Goal: Task Accomplishment & Management: Complete application form

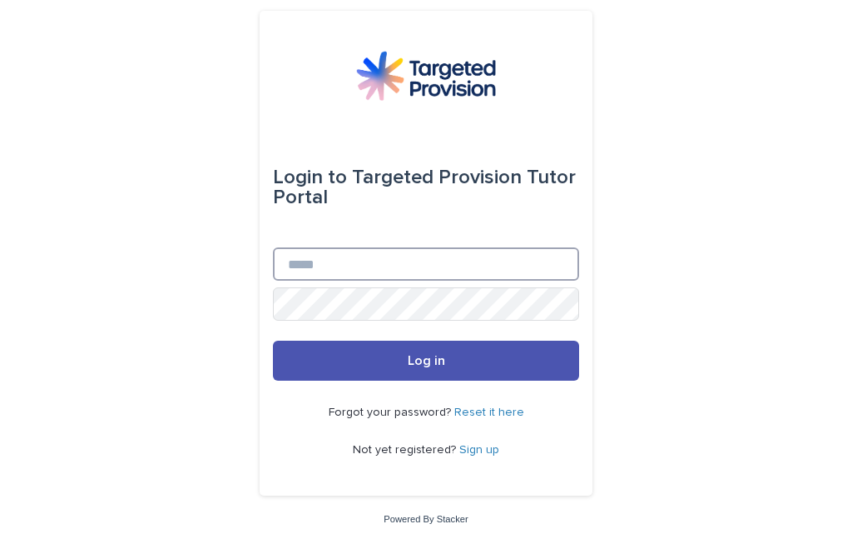
click at [360, 281] on input "Email" at bounding box center [426, 263] width 306 height 33
type input "**********"
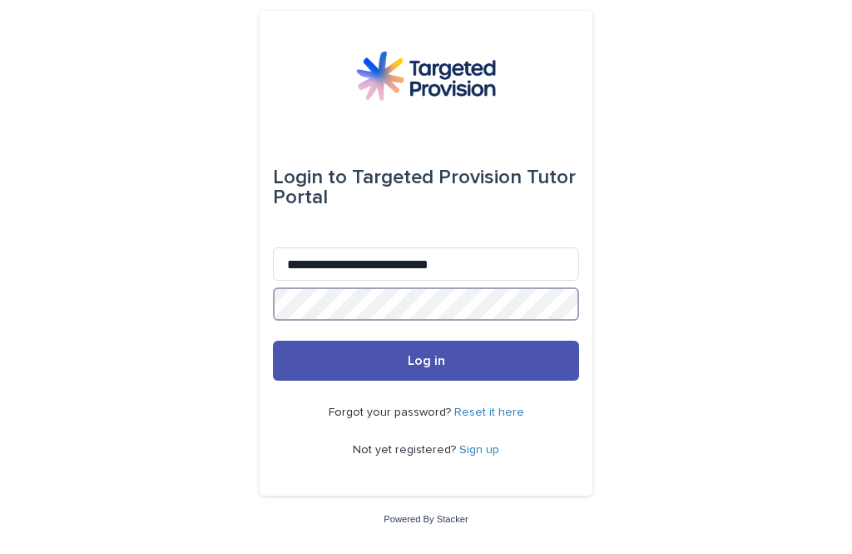
click at [426, 380] on button "Log in" at bounding box center [426, 360] width 306 height 40
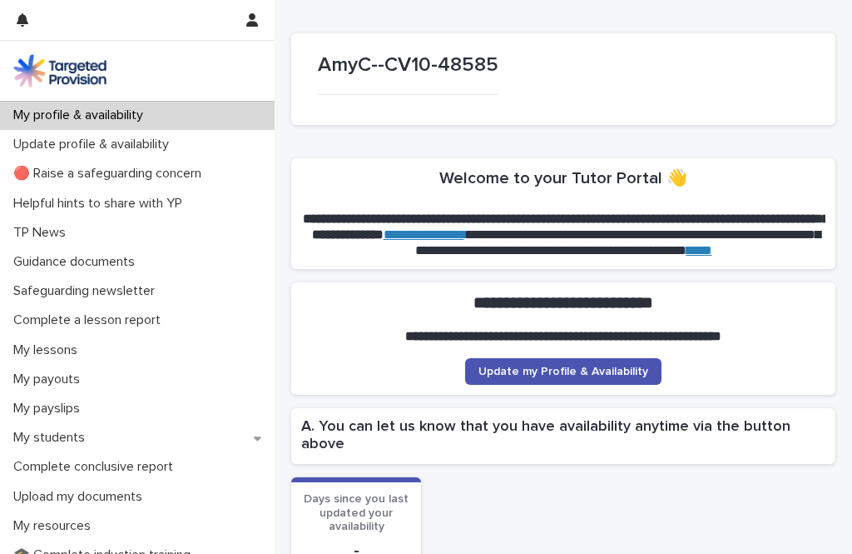
click at [97, 475] on div "Complete conclusive report" at bounding box center [137, 466] width 275 height 29
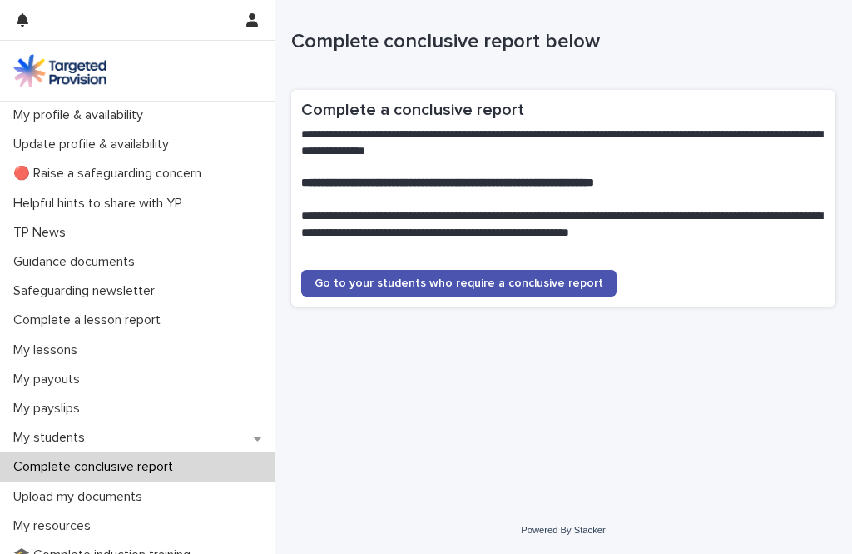
click at [416, 283] on span "Go to your students who require a conclusive report" at bounding box center [459, 283] width 289 height 12
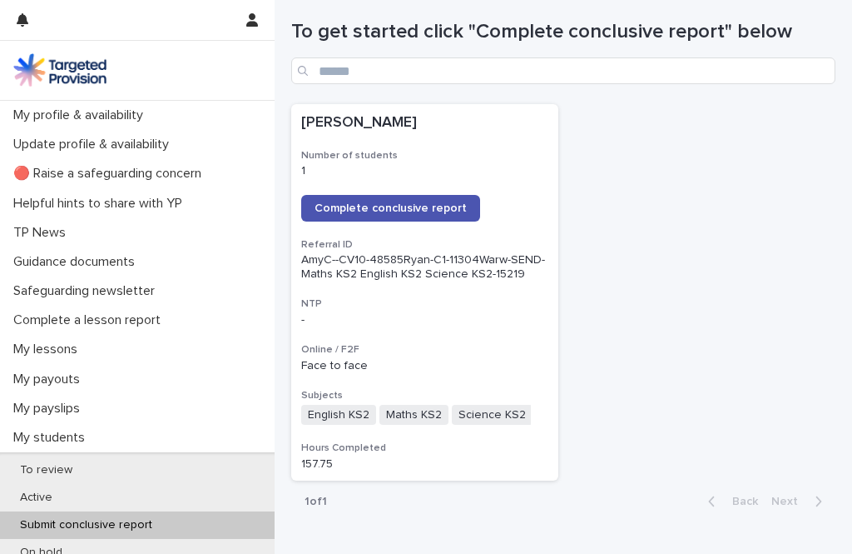
scroll to position [295, 0]
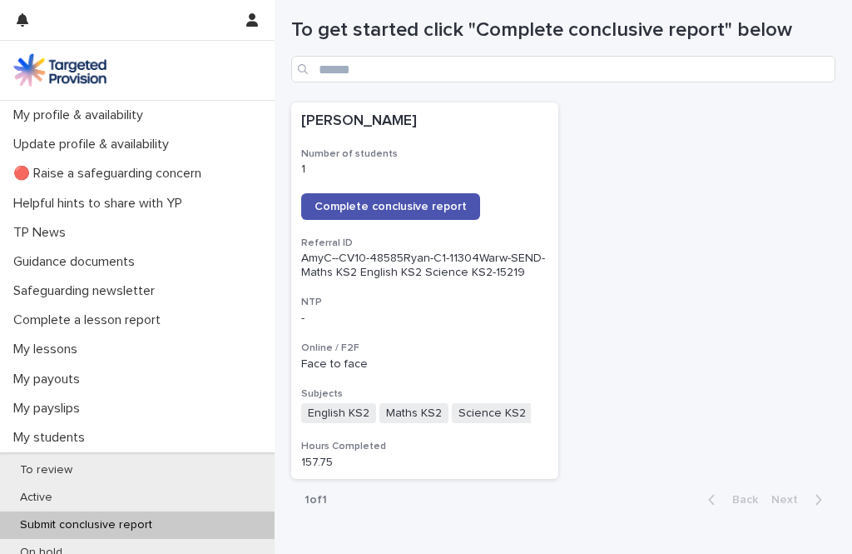
click at [414, 215] on link "Complete conclusive report" at bounding box center [390, 206] width 179 height 27
